Goal: Find specific page/section: Find specific page/section

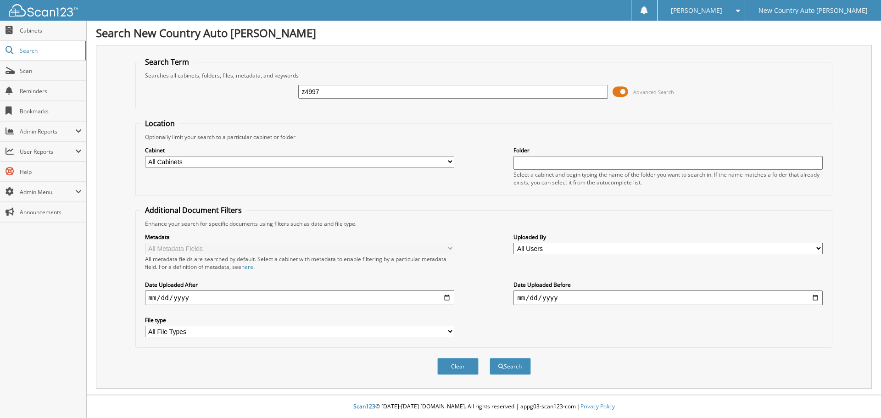
type input "z4997"
click at [490, 358] on button "Search" at bounding box center [510, 366] width 41 height 17
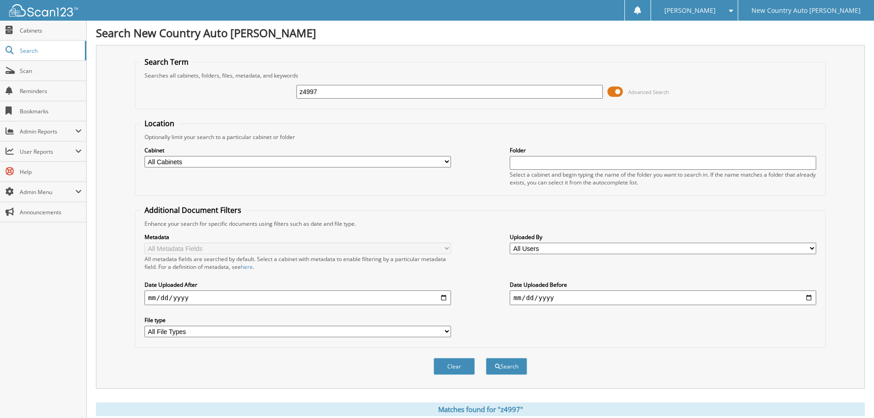
drag, startPoint x: 326, startPoint y: 89, endPoint x: 269, endPoint y: 91, distance: 57.4
click at [269, 91] on div "z4997 Advanced Search" at bounding box center [480, 91] width 681 height 25
type input "Z4997"
click at [486, 358] on button "Search" at bounding box center [506, 366] width 41 height 17
click at [39, 29] on span "Cabinets" at bounding box center [51, 31] width 62 height 8
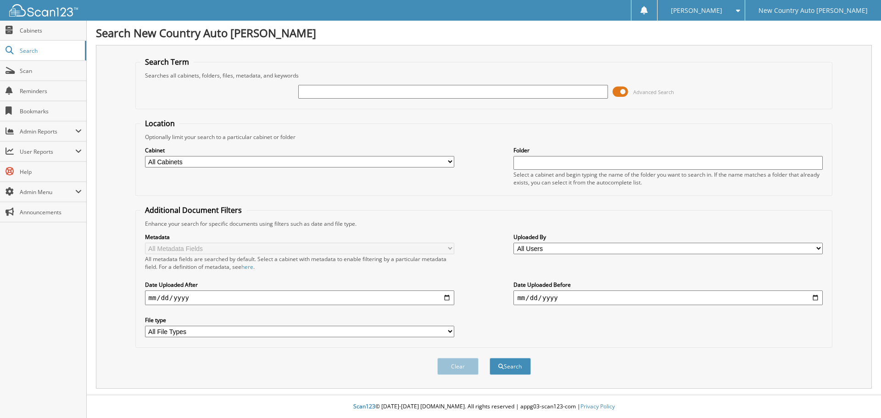
drag, startPoint x: 309, startPoint y: 91, endPoint x: 318, endPoint y: 96, distance: 10.7
click at [309, 91] on input "text" at bounding box center [452, 92] width 309 height 14
type input "521587"
click at [490, 358] on button "Search" at bounding box center [510, 366] width 41 height 17
